Goal: Information Seeking & Learning: Learn about a topic

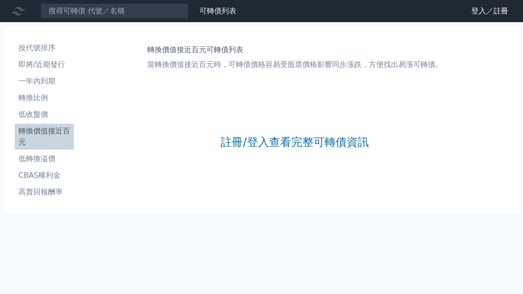
scroll to position [30, 0]
click at [292, 135] on link "註冊/登入查看完整可轉債資訊" at bounding box center [295, 142] width 148 height 15
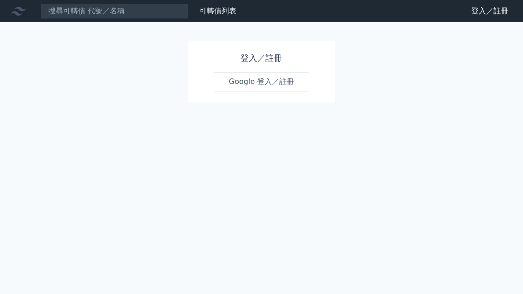
click at [255, 85] on link "Google 登入／註冊" at bounding box center [262, 81] width 96 height 19
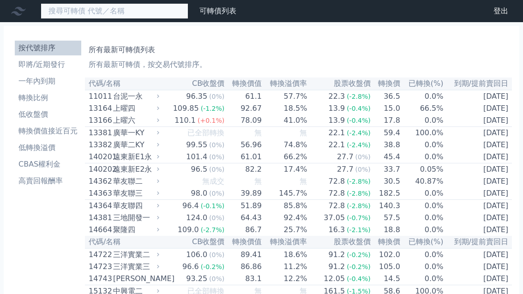
click at [130, 13] on input at bounding box center [115, 11] width 148 height 16
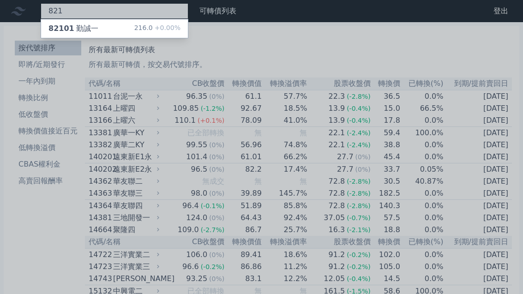
type input "821"
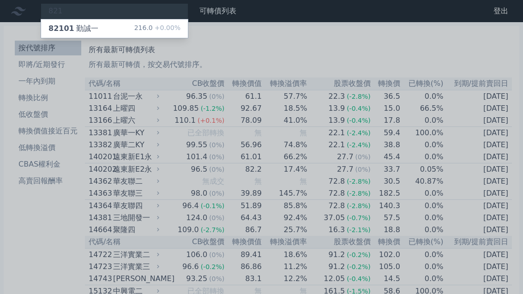
click at [150, 32] on div "216.0 +0.00%" at bounding box center [157, 28] width 46 height 11
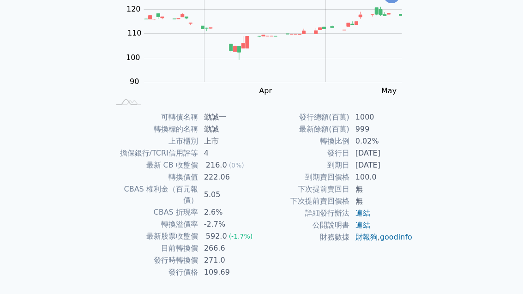
scroll to position [109, 0]
